Goal: Information Seeking & Learning: Find specific fact

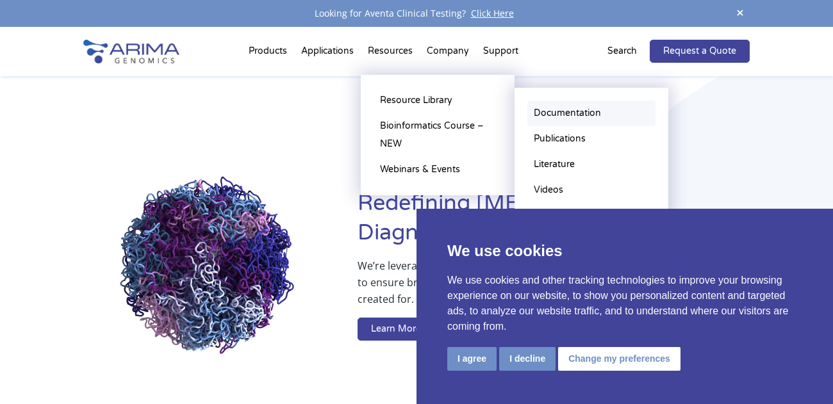
click at [563, 110] on link "Documentation" at bounding box center [591, 114] width 128 height 26
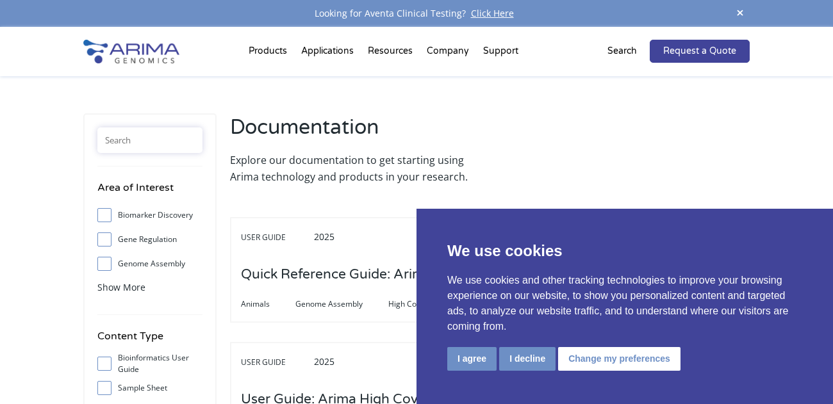
click at [155, 135] on input "text" at bounding box center [149, 141] width 105 height 26
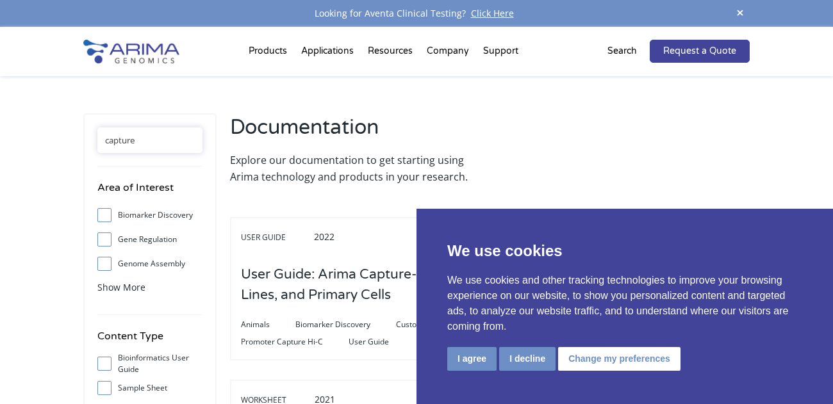
type input "capture"
click at [518, 360] on button "I decline" at bounding box center [527, 359] width 56 height 24
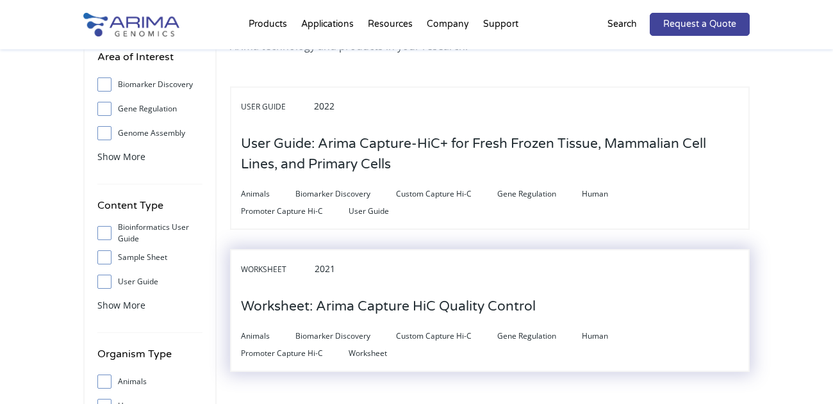
scroll to position [127, 0]
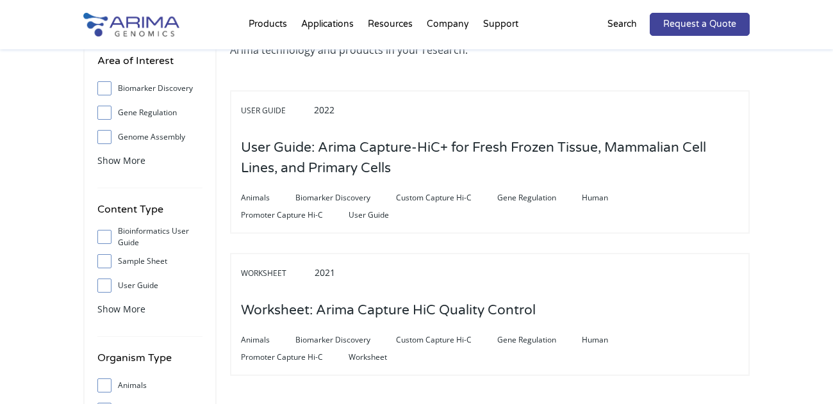
drag, startPoint x: 475, startPoint y: 152, endPoint x: 516, endPoint y: 148, distance: 41.8
